Goal: Information Seeking & Learning: Learn about a topic

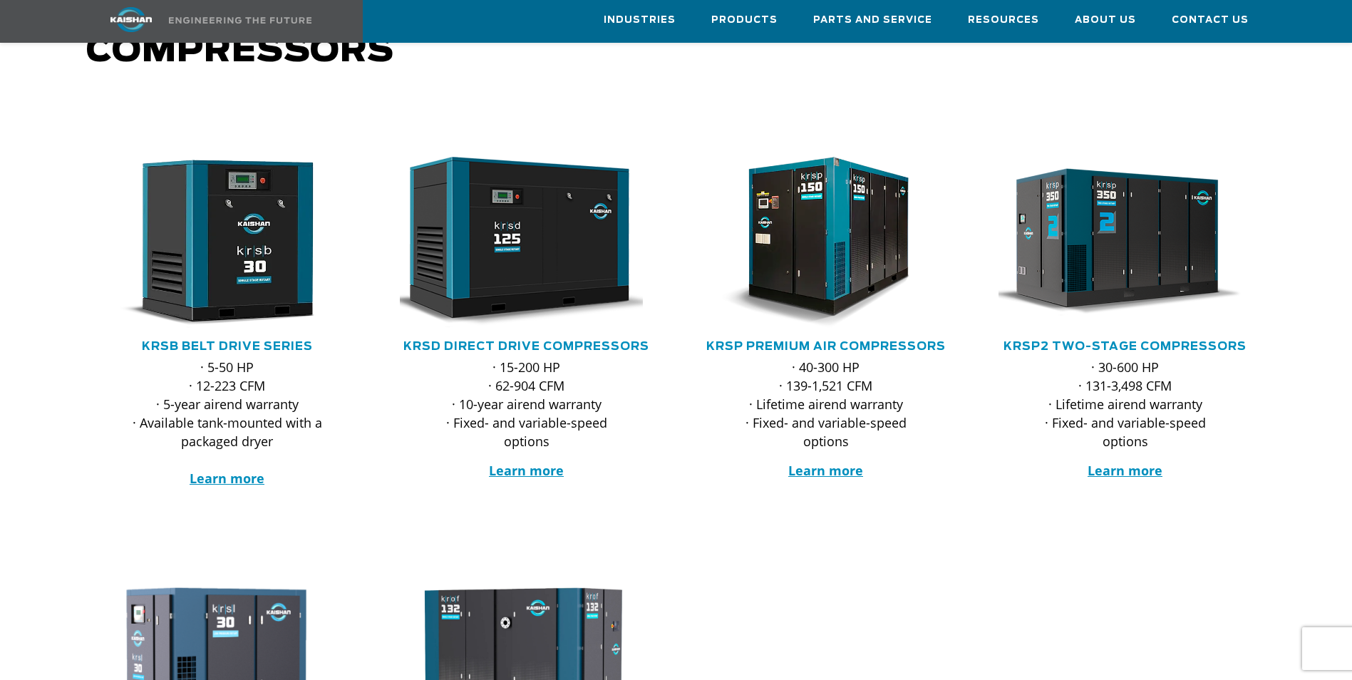
scroll to position [143, 0]
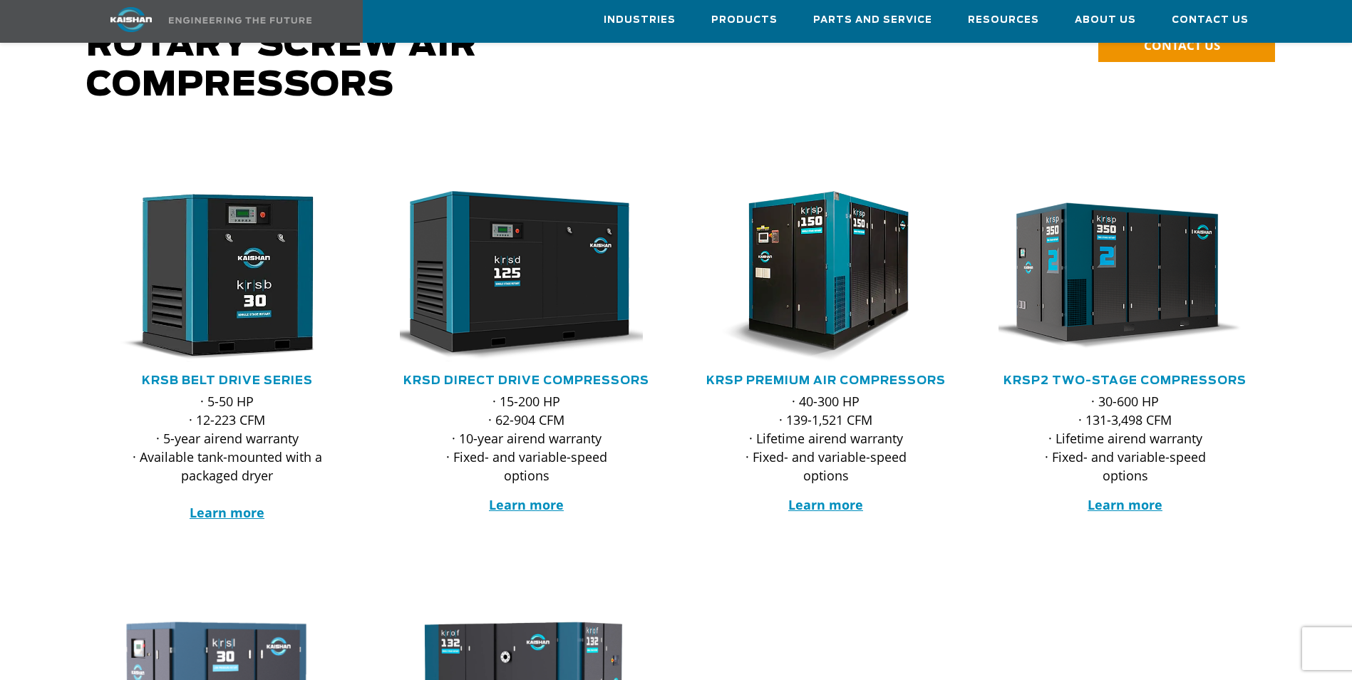
click at [215, 288] on img at bounding box center [217, 276] width 254 height 171
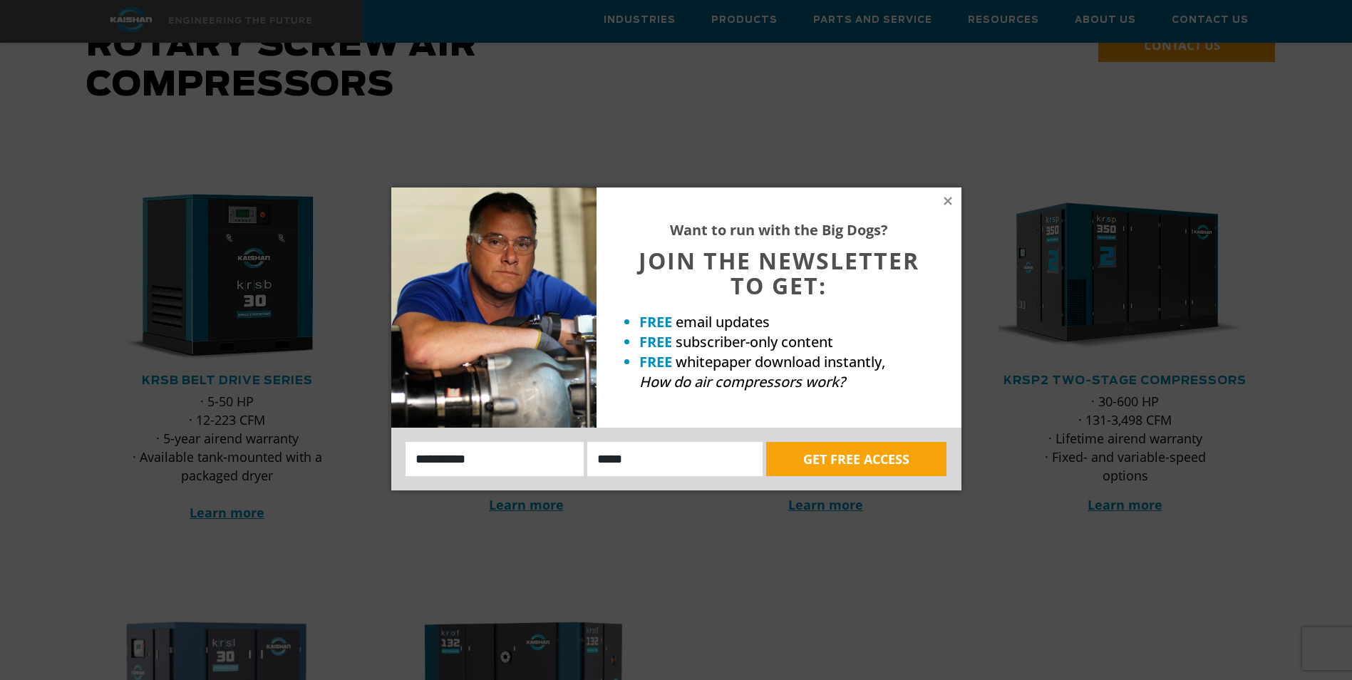
click at [952, 201] on icon at bounding box center [947, 201] width 13 height 13
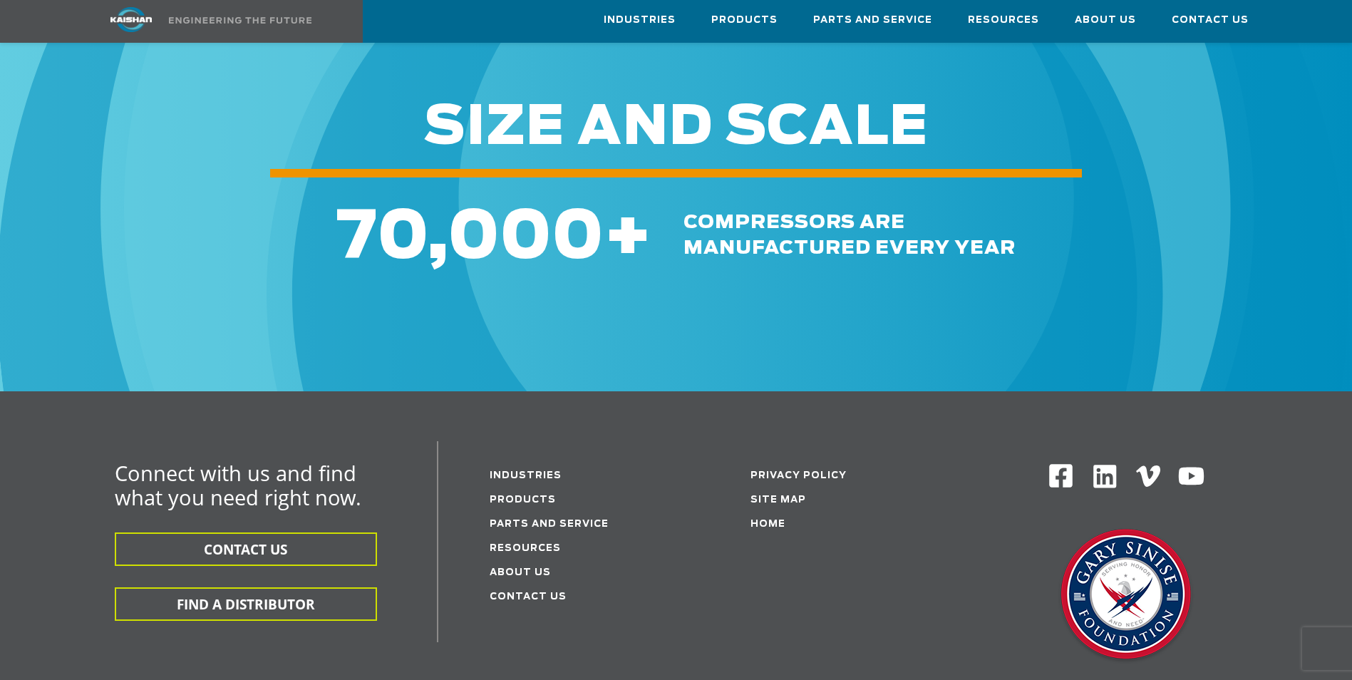
scroll to position [2066, 0]
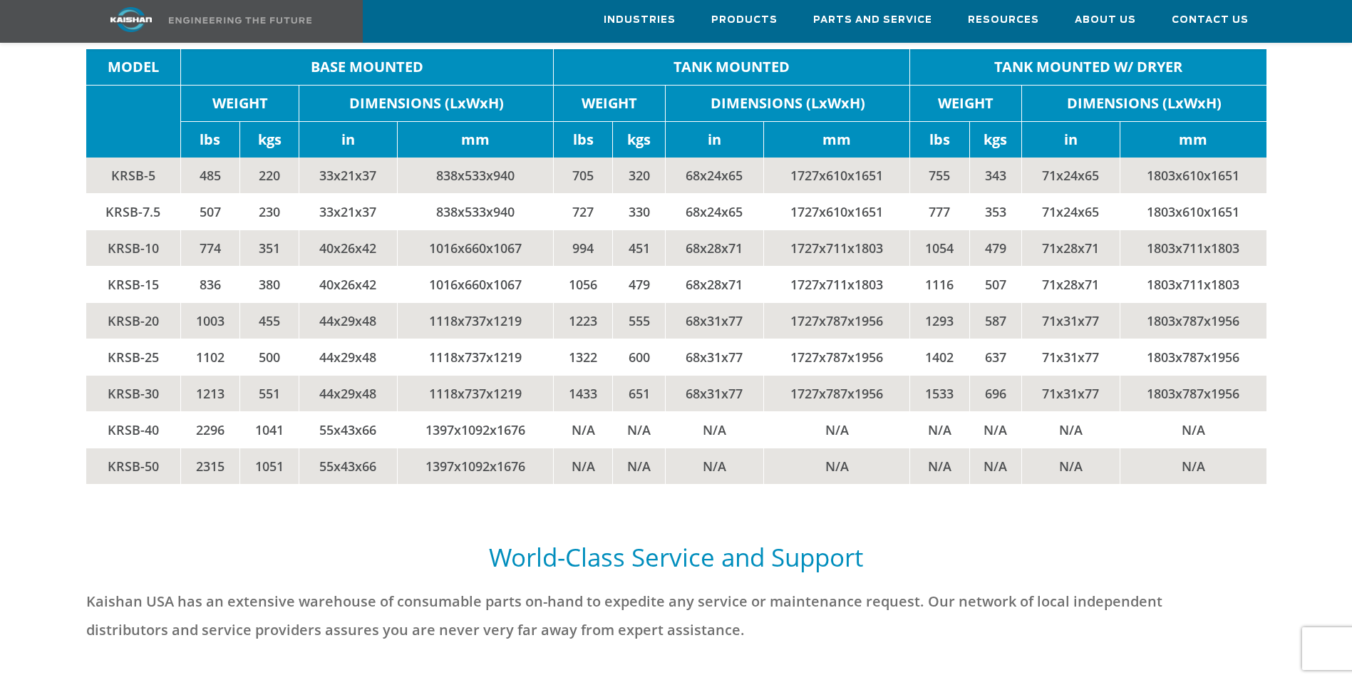
scroll to position [3135, 0]
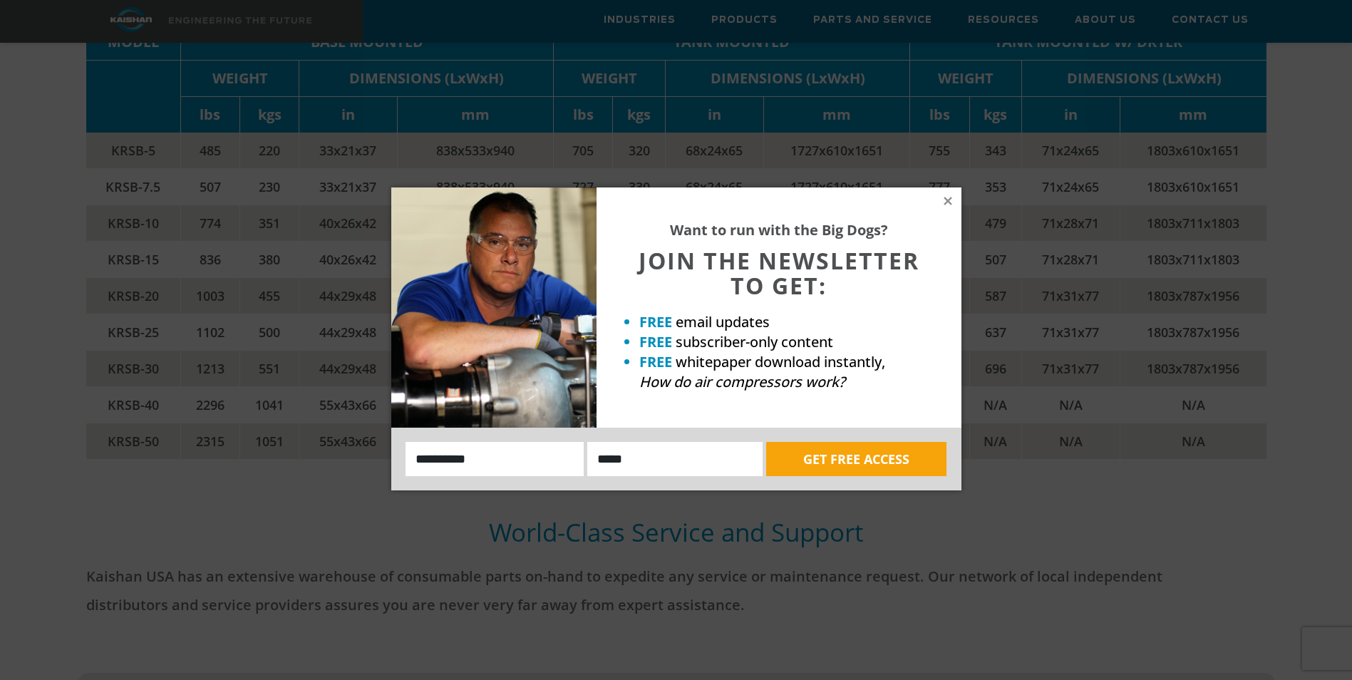
click at [953, 200] on icon at bounding box center [947, 201] width 13 height 13
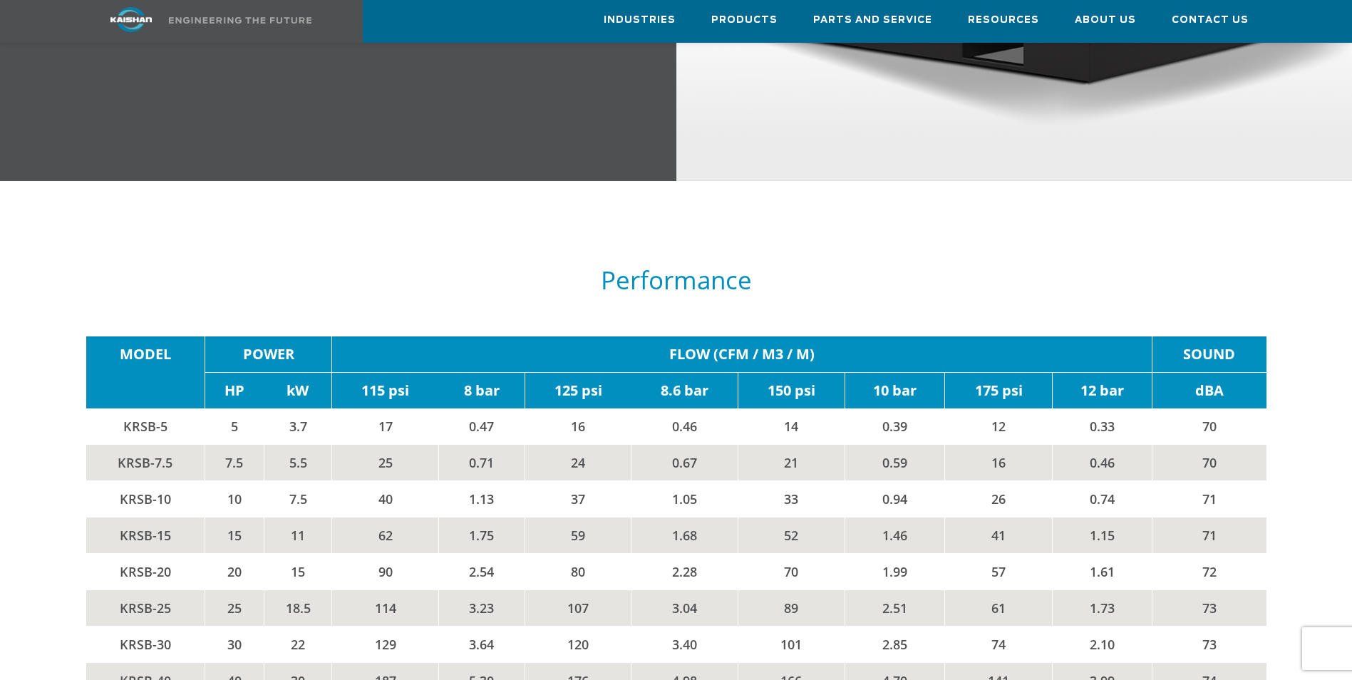
scroll to position [2280, 0]
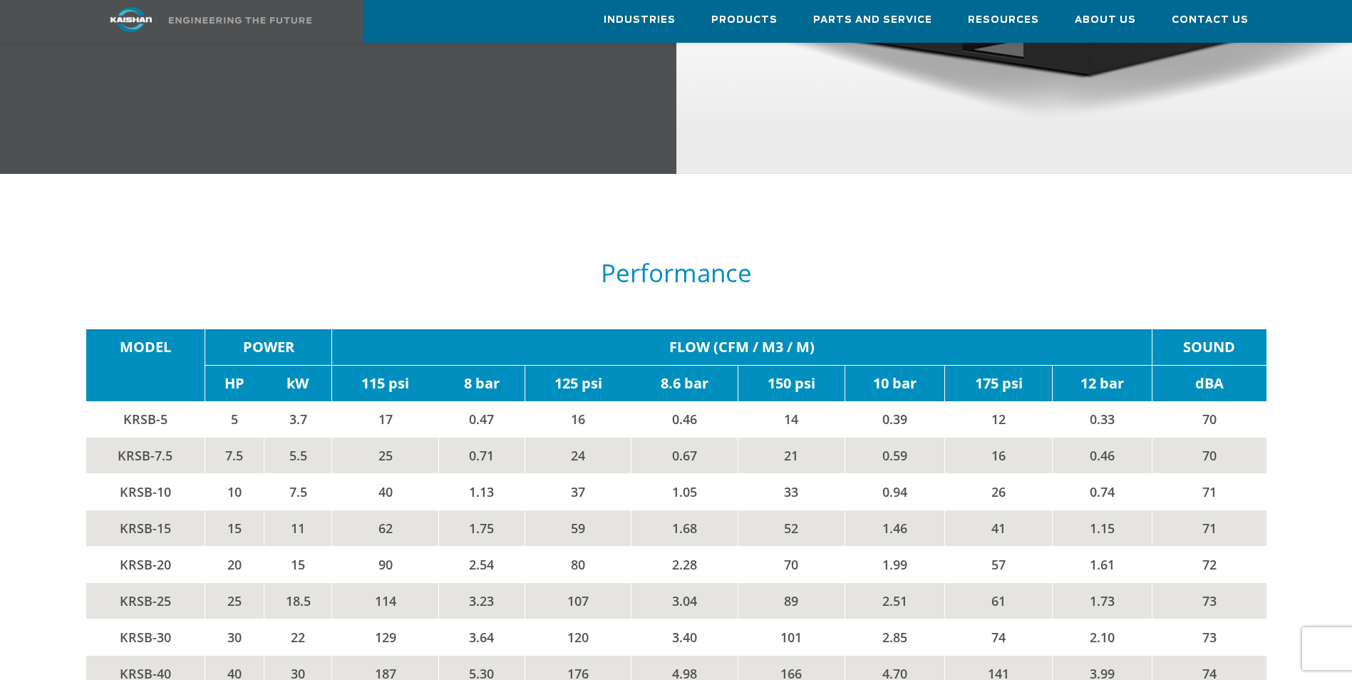
drag, startPoint x: 628, startPoint y: 482, endPoint x: 605, endPoint y: 492, distance: 24.9
click at [605, 510] on td "59" at bounding box center [577, 528] width 107 height 36
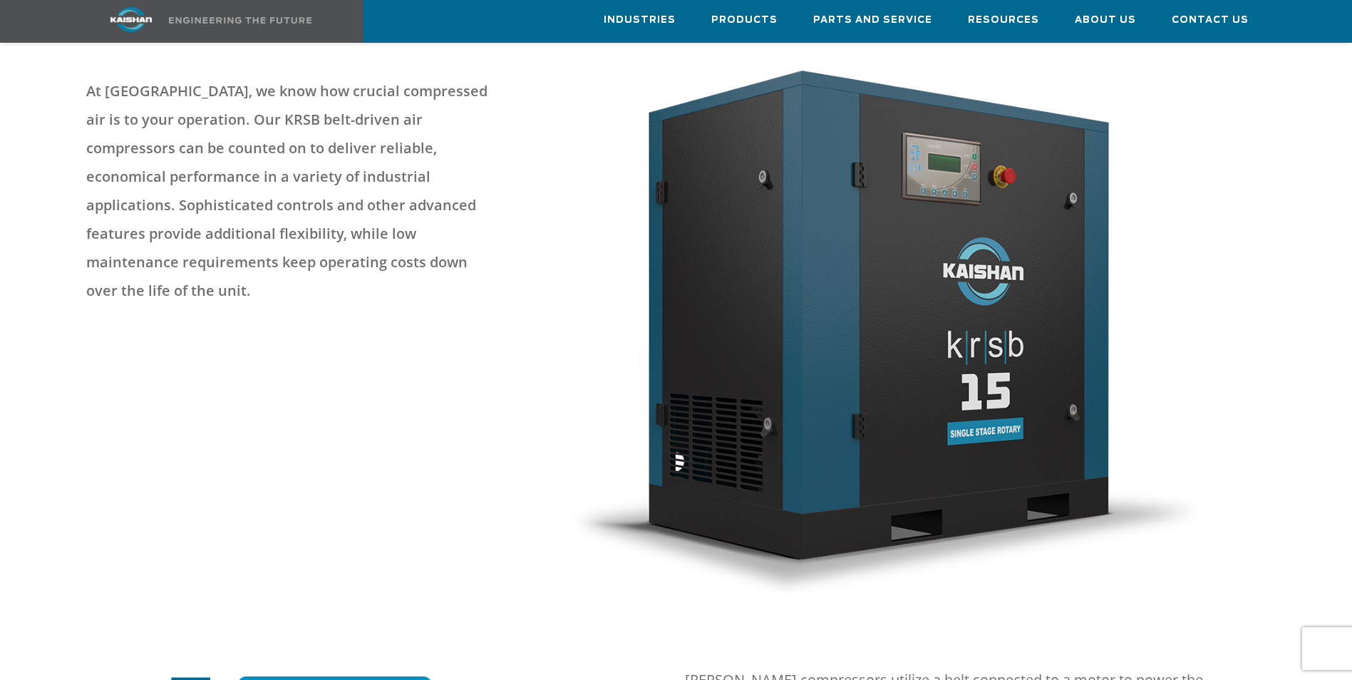
scroll to position [0, 0]
